Goal: Task Accomplishment & Management: Manage account settings

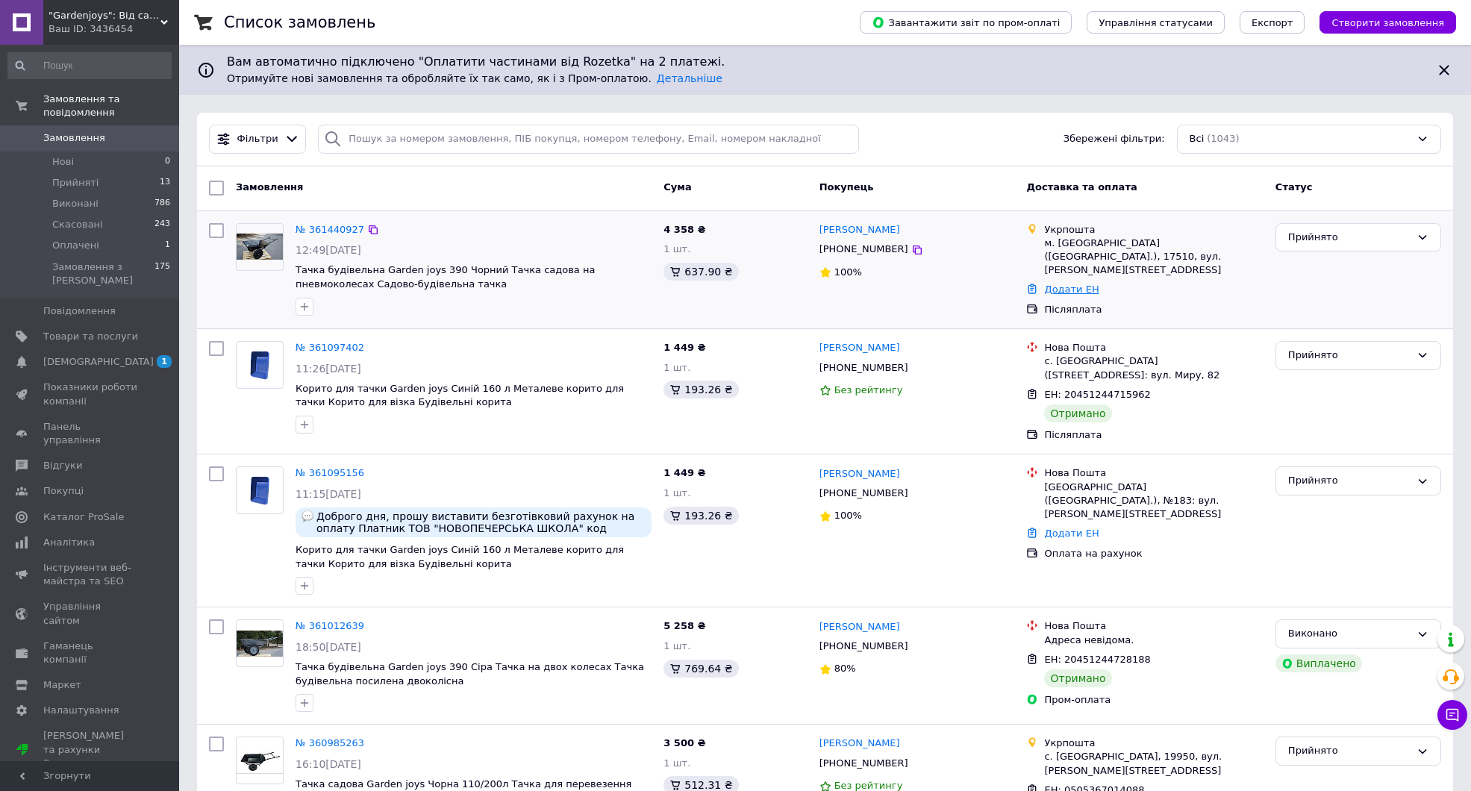
click at [1069, 284] on link "Додати ЕН" at bounding box center [1071, 289] width 54 height 11
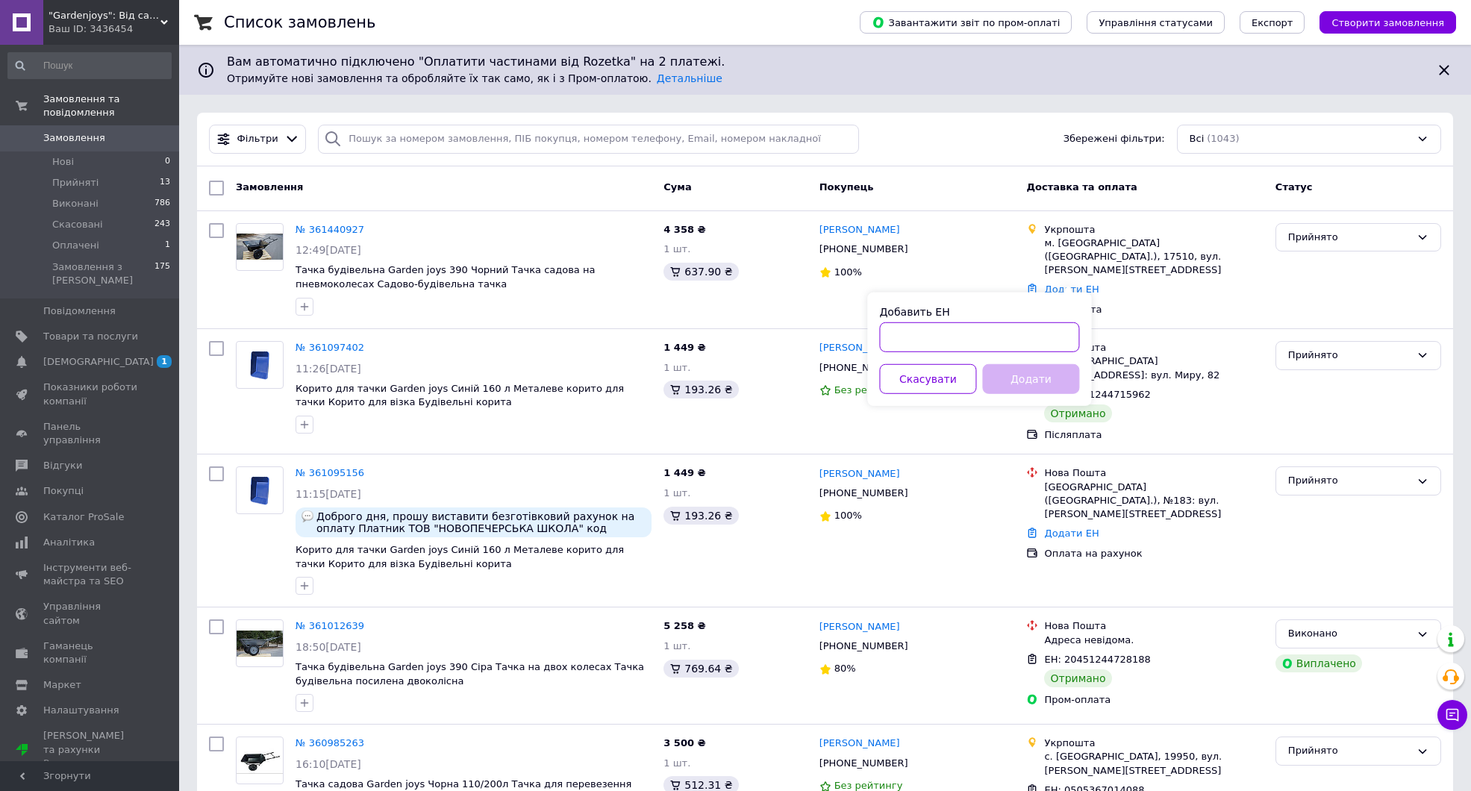
paste input "0505368717481"
type input "0505368717481"
click at [1023, 382] on button "Додати" at bounding box center [1030, 379] width 97 height 30
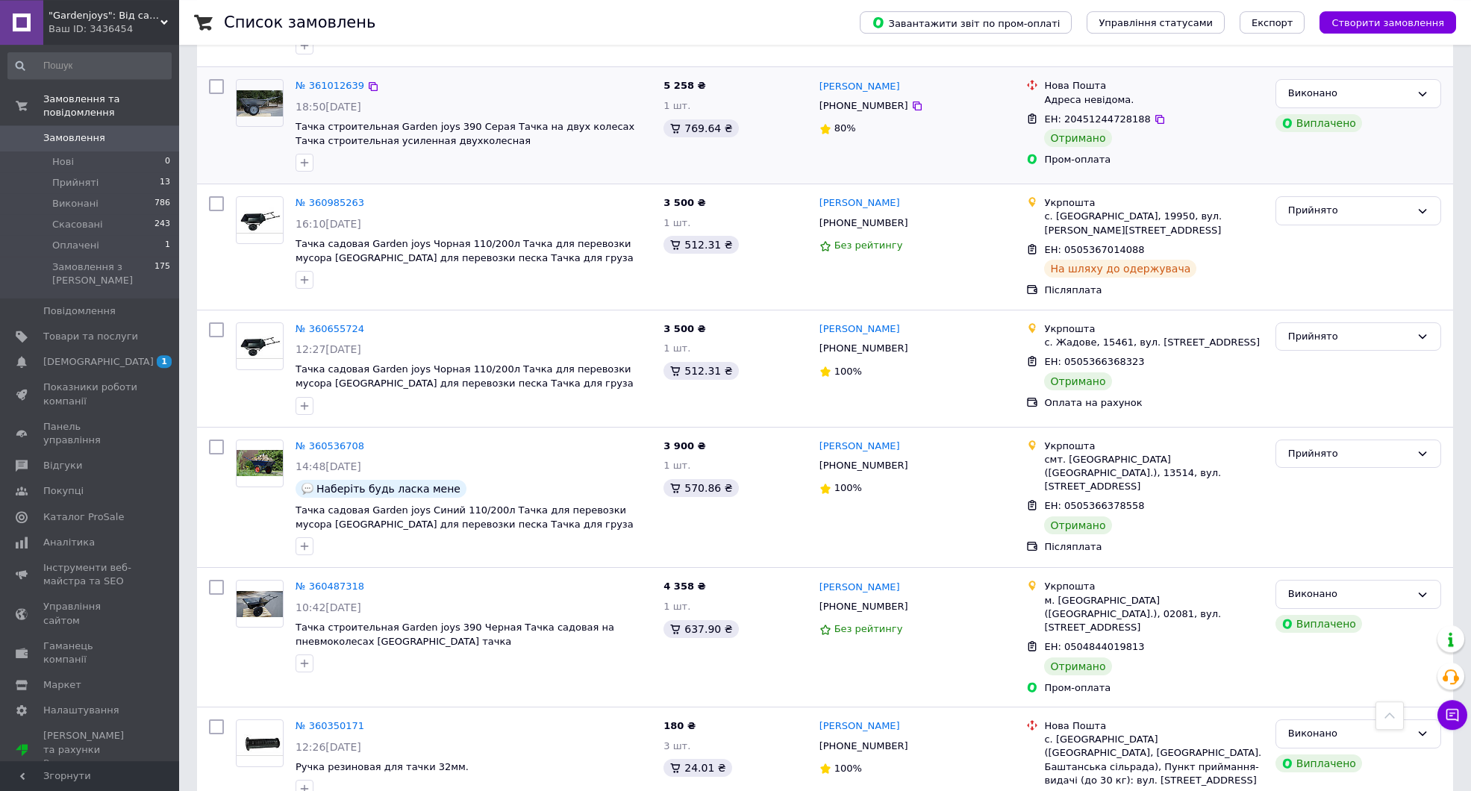
scroll to position [572, 0]
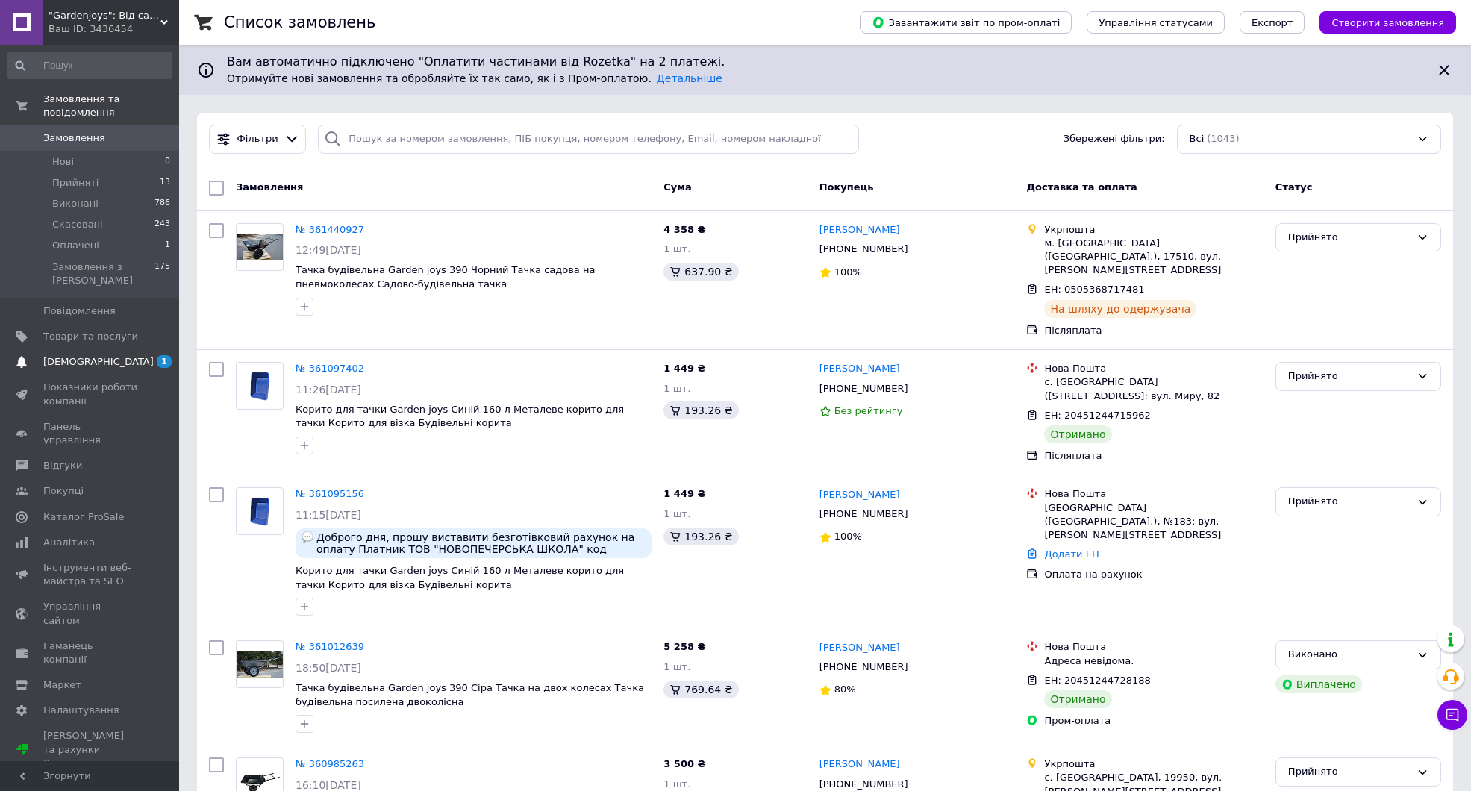
click at [72, 355] on span "[DEMOGRAPHIC_DATA]" at bounding box center [98, 361] width 110 height 13
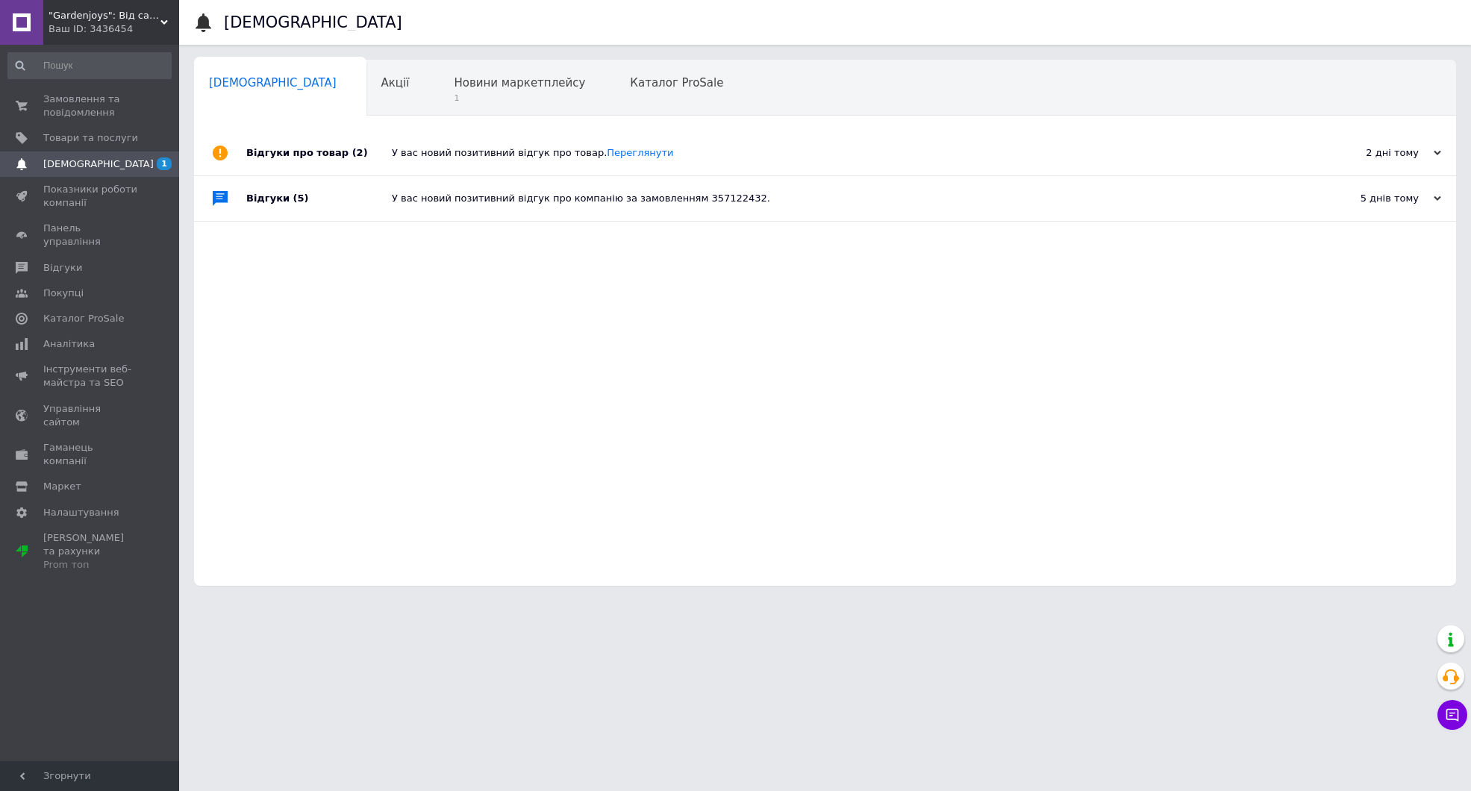
click at [440, 144] on div "У вас новий позитивний відгук про товар. Переглянути" at bounding box center [842, 153] width 900 height 45
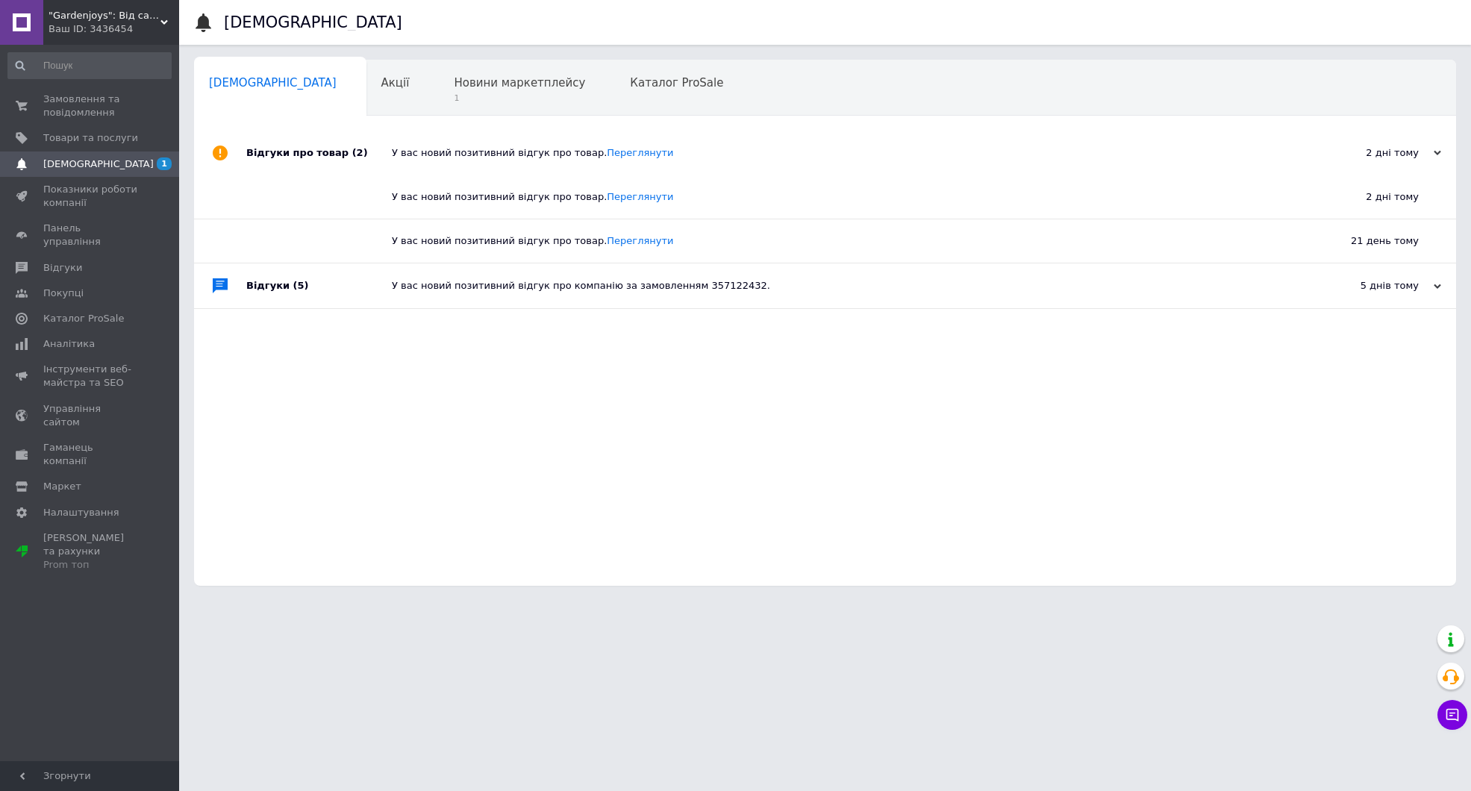
click at [620, 146] on div "У вас новий позитивний відгук про товар. Переглянути" at bounding box center [842, 153] width 900 height 45
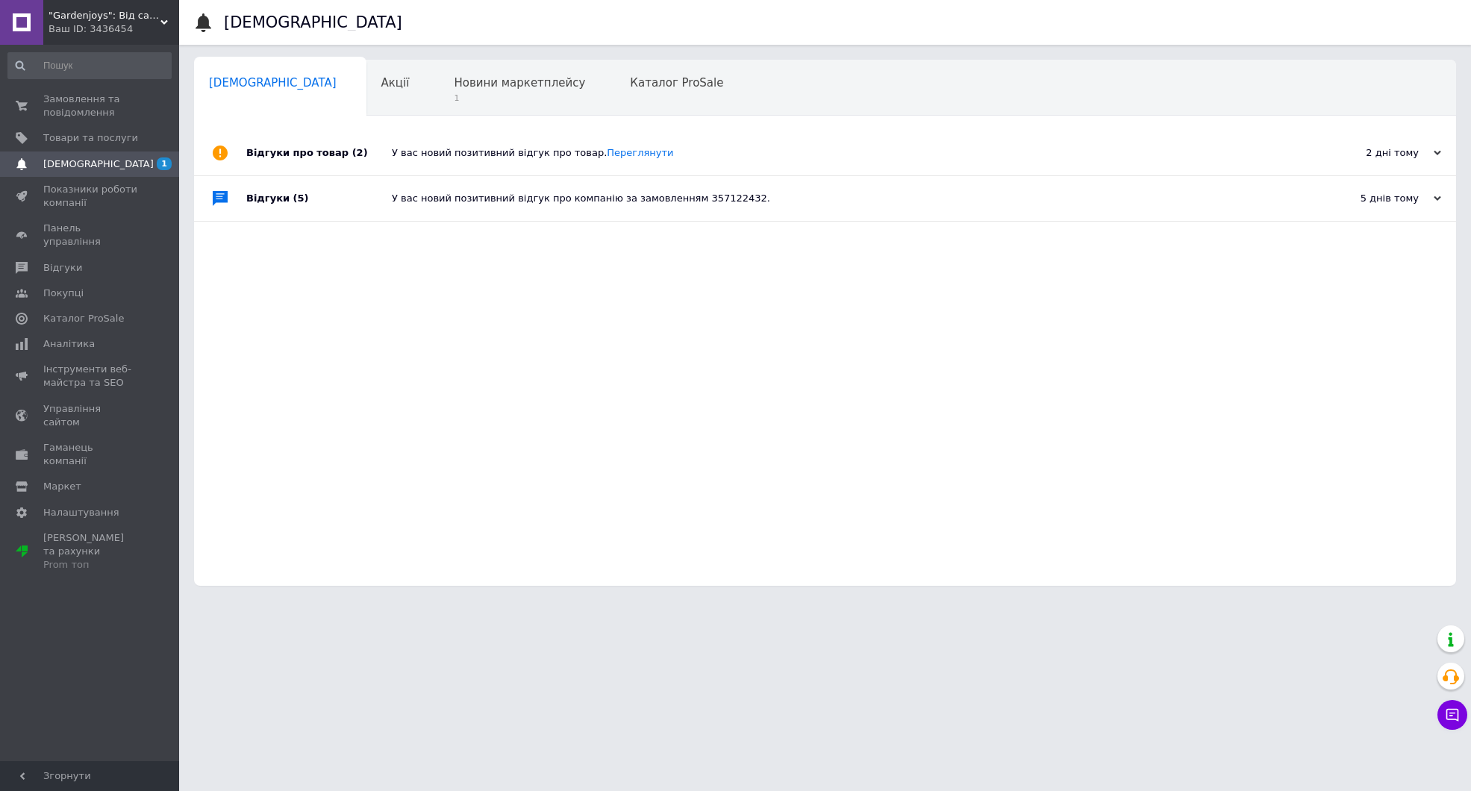
click at [620, 146] on div "У вас новий позитивний відгук про товар. Переглянути" at bounding box center [842, 153] width 900 height 45
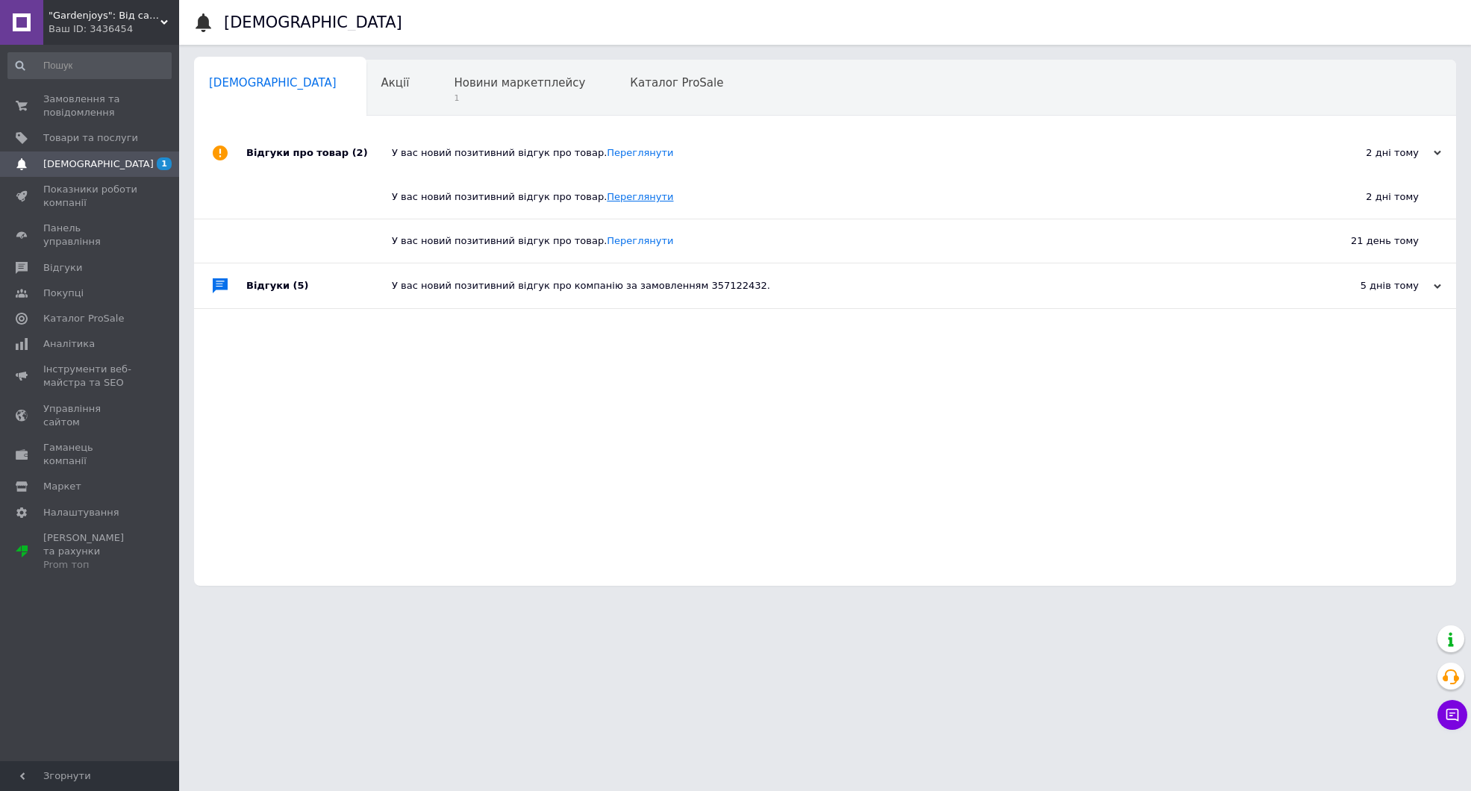
click at [617, 197] on link "Переглянути" at bounding box center [640, 196] width 66 height 11
click at [96, 96] on span "Замовлення та повідомлення" at bounding box center [90, 106] width 95 height 27
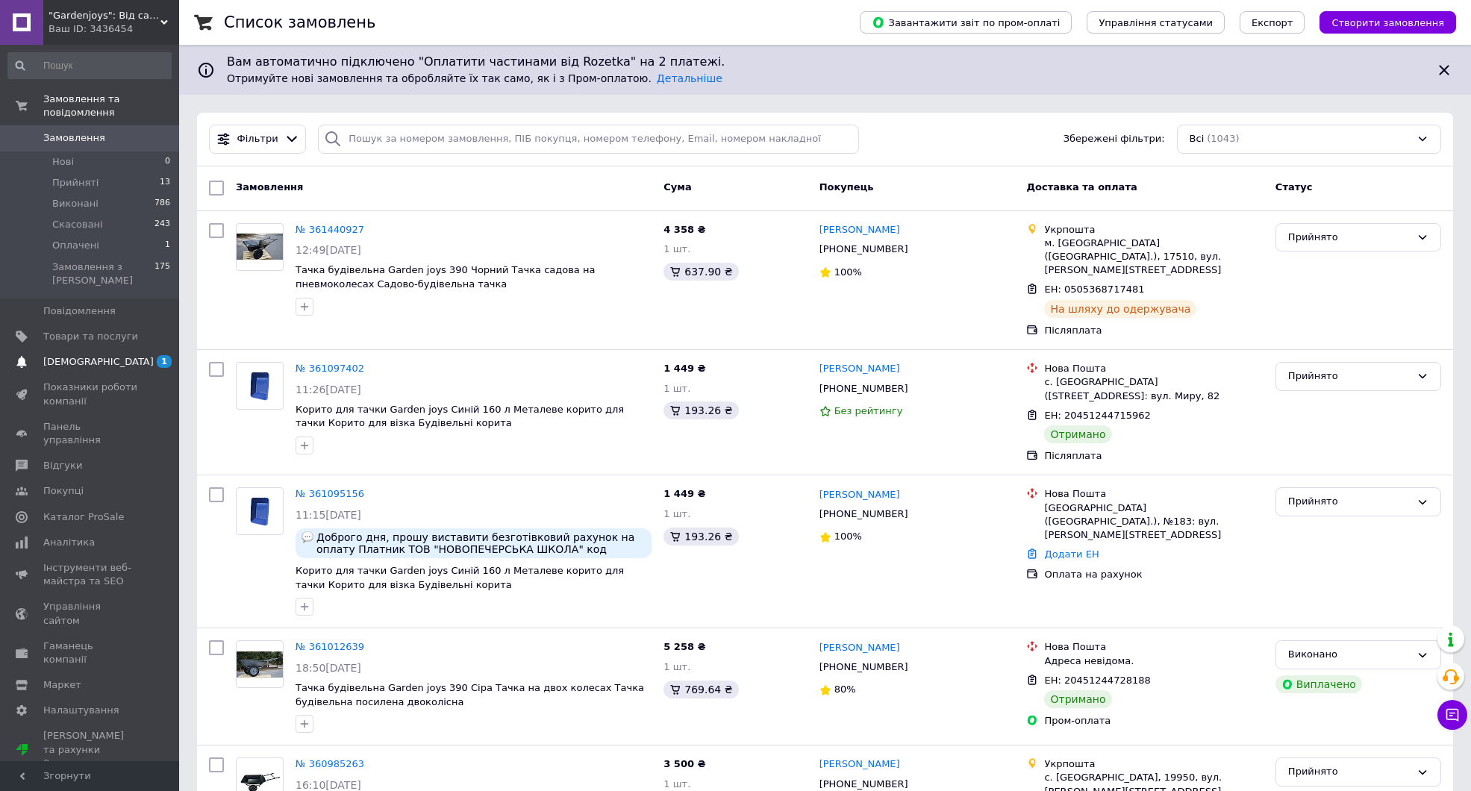
click at [69, 355] on span "[DEMOGRAPHIC_DATA]" at bounding box center [98, 361] width 110 height 13
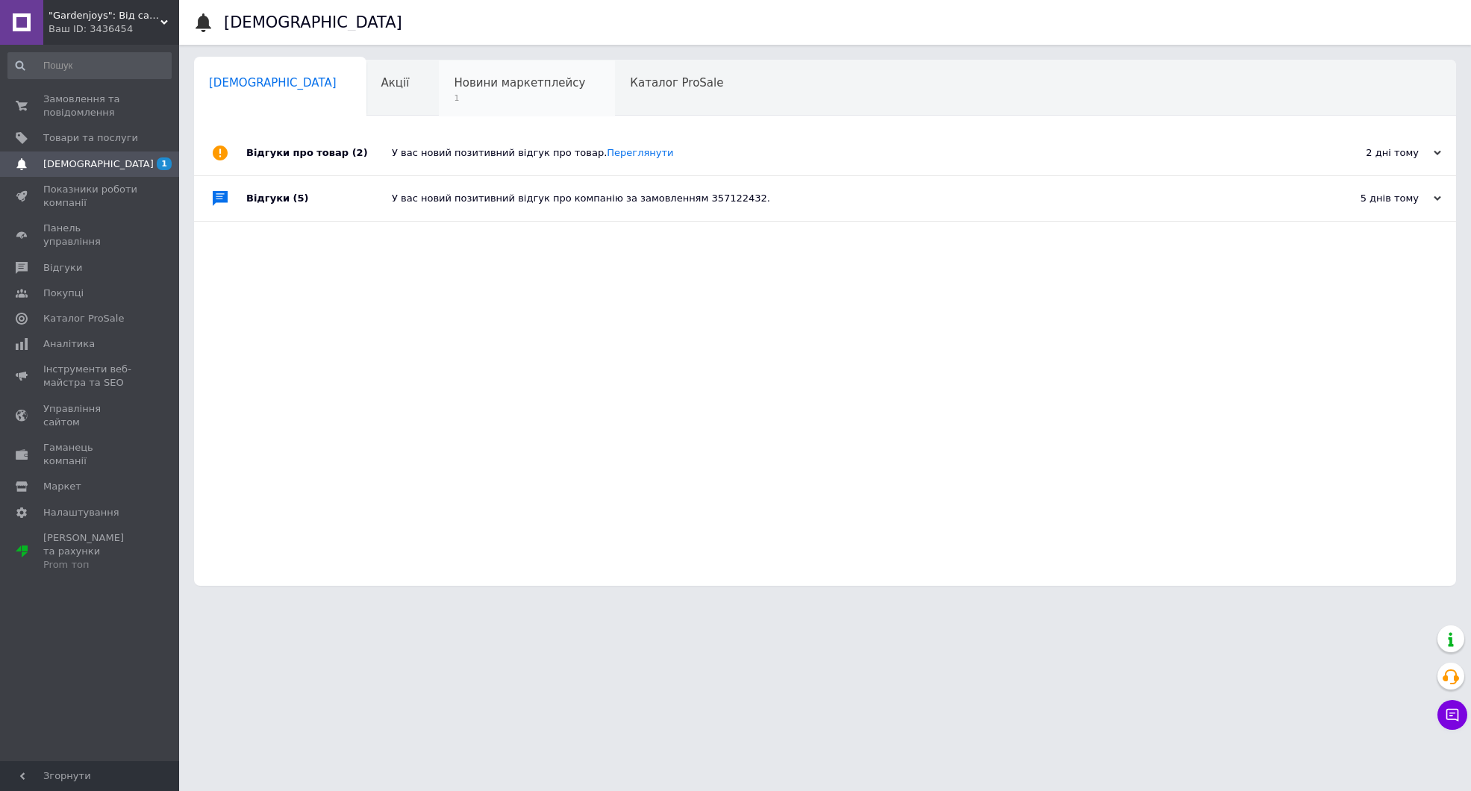
click at [454, 84] on span "Новини маркетплейсу" at bounding box center [519, 82] width 131 height 13
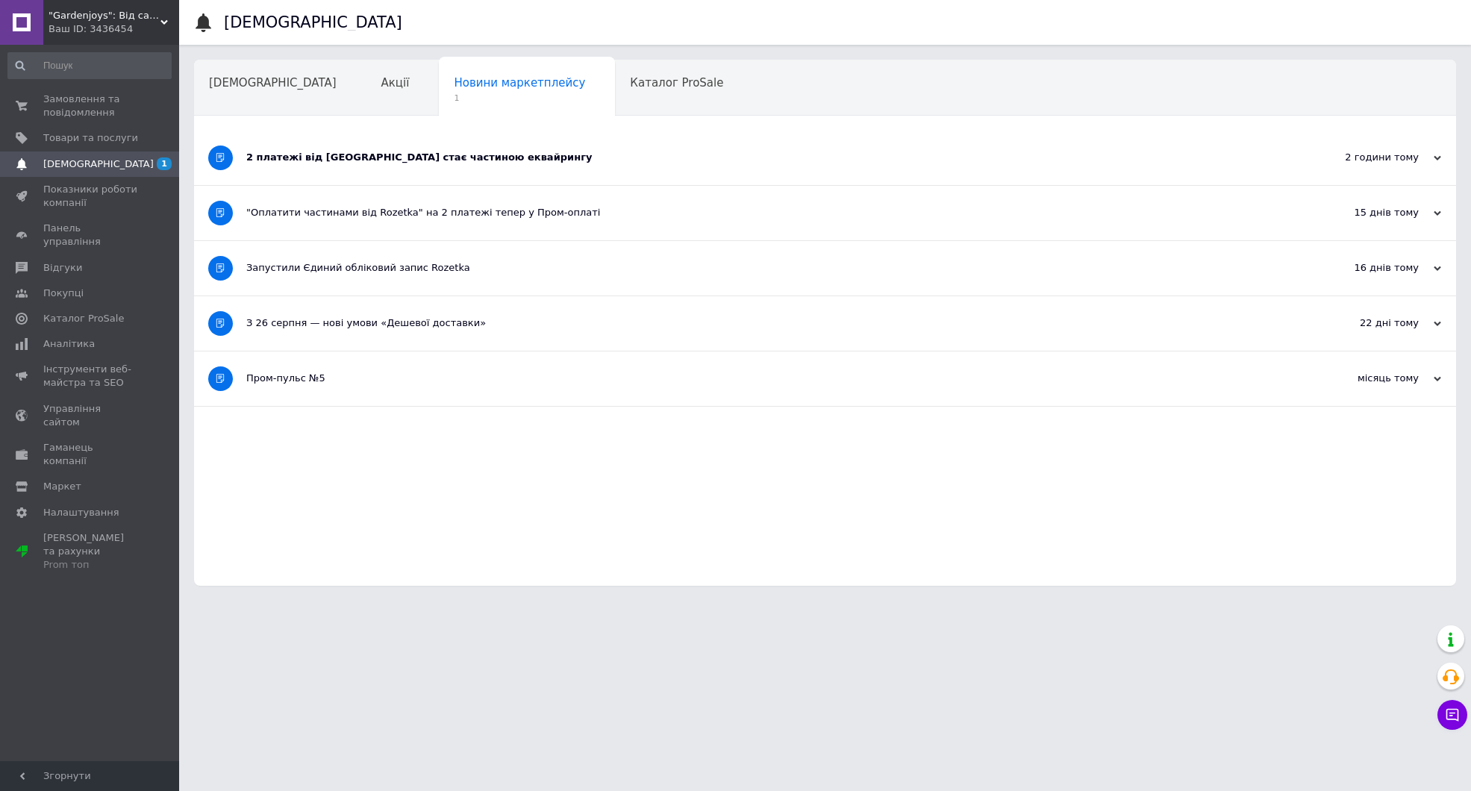
click at [386, 154] on div "2 платежі від [GEOGRAPHIC_DATA] стає частиною еквайрингу" at bounding box center [768, 157] width 1045 height 13
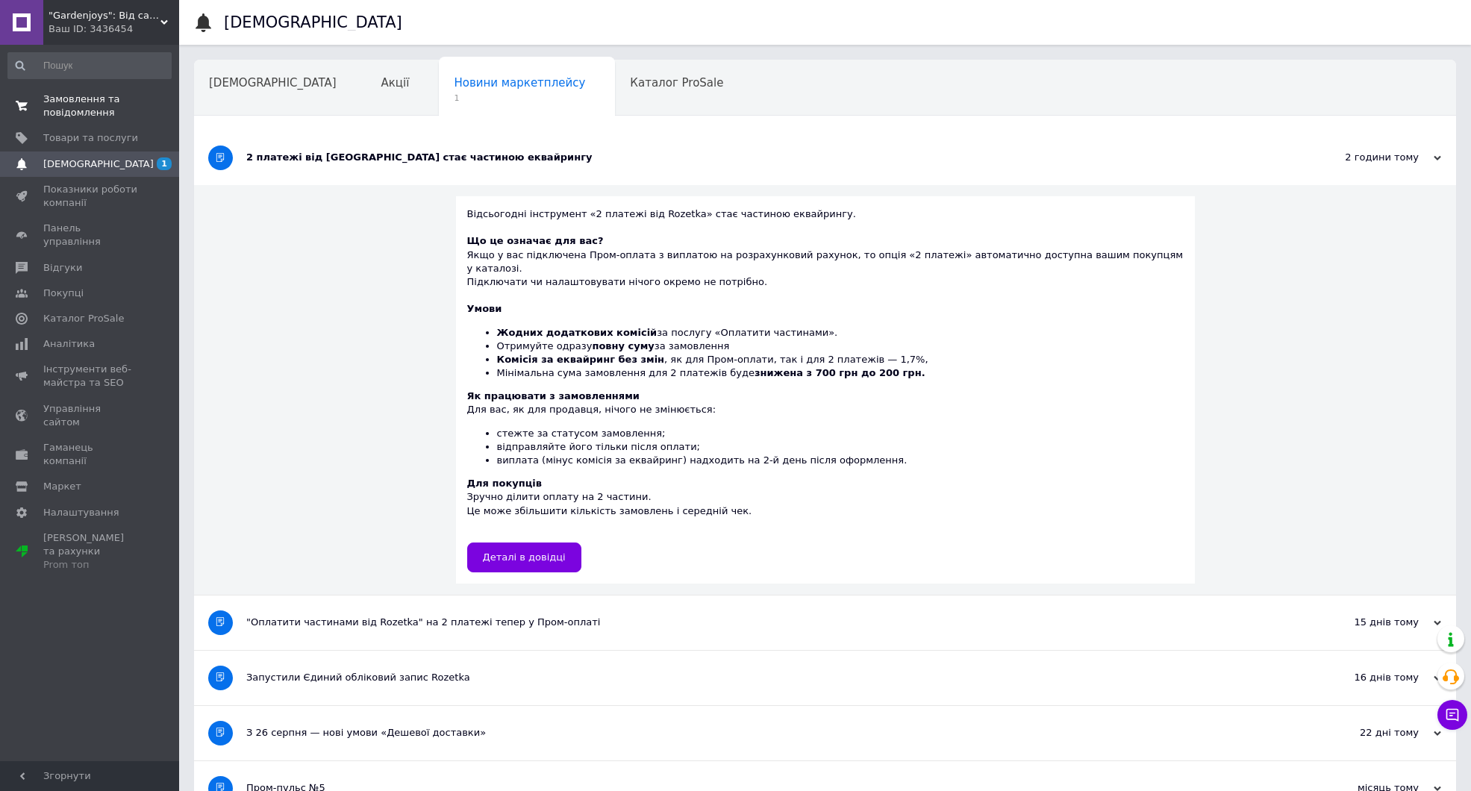
click at [68, 100] on span "Замовлення та повідомлення" at bounding box center [90, 106] width 95 height 27
